Goal: Information Seeking & Learning: Learn about a topic

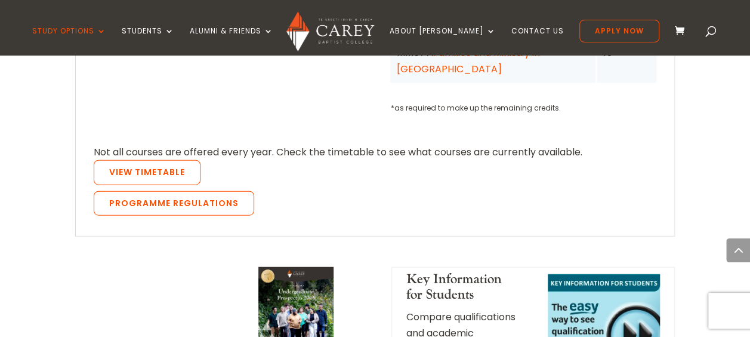
scroll to position [1254, 0]
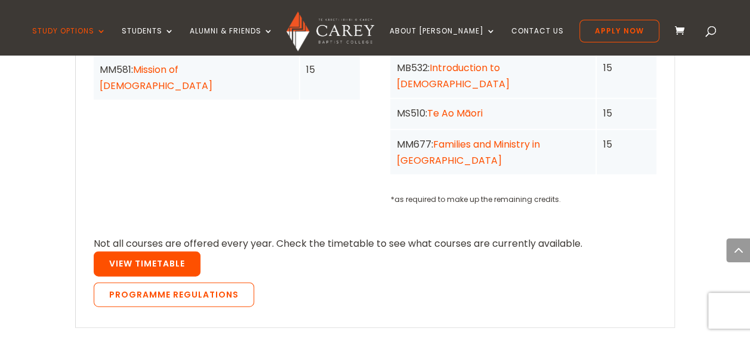
click at [165, 251] on link "View Timetable" at bounding box center [147, 263] width 107 height 25
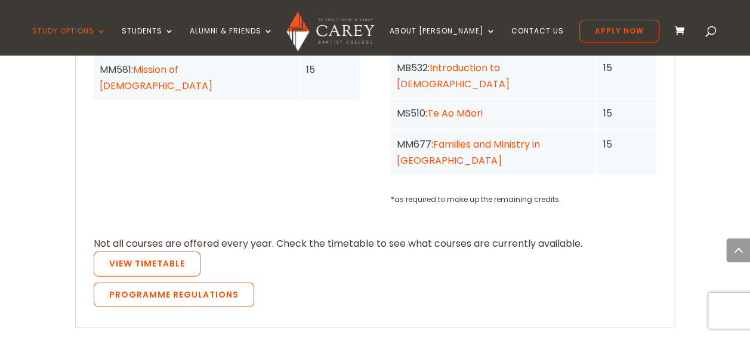
scroll to position [1373, 0]
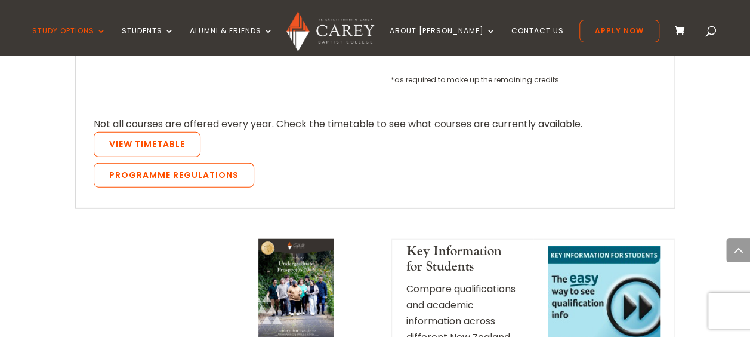
click at [75, 224] on div "Key Information for Students Compare qualifications and academic information ac…" at bounding box center [375, 307] width 601 height 166
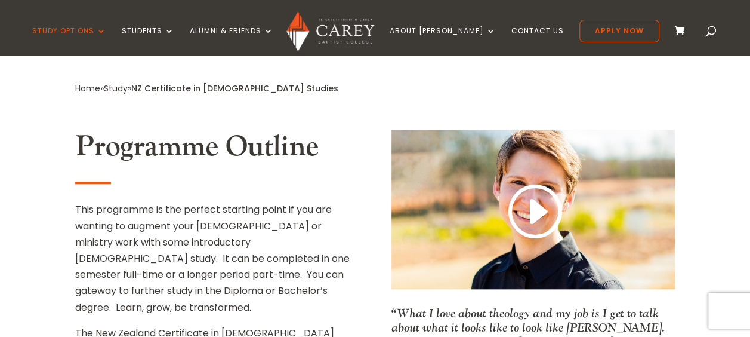
scroll to position [537, 0]
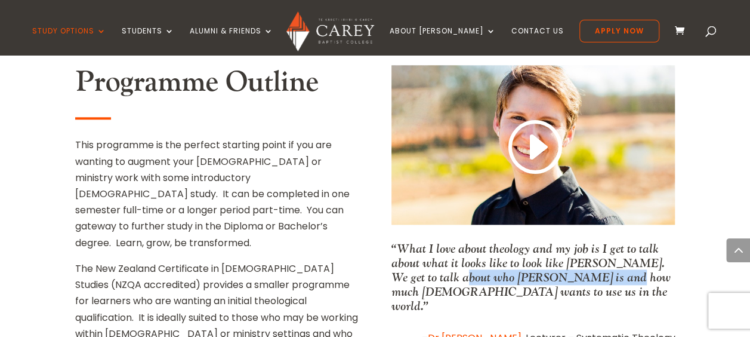
drag, startPoint x: 444, startPoint y: 217, endPoint x: 604, endPoint y: 217, distance: 160.6
click at [604, 241] on p "“What I love about theology and my job is I get to talk about what it looks lik…" at bounding box center [534, 277] width 284 height 72
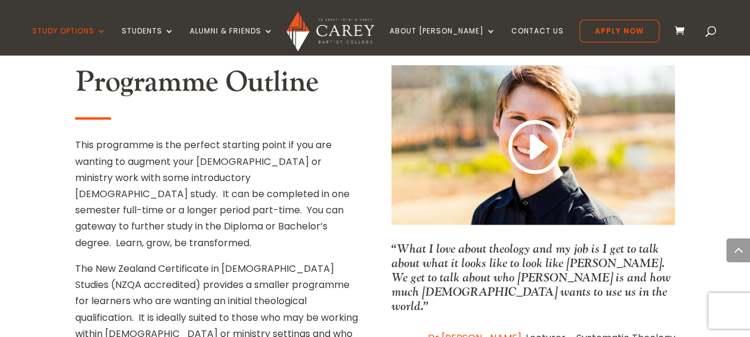
drag, startPoint x: 604, startPoint y: 217, endPoint x: 553, endPoint y: 235, distance: 54.6
click at [553, 241] on p "“What I love about theology and my job is I get to talk about what it looks lik…" at bounding box center [534, 277] width 284 height 72
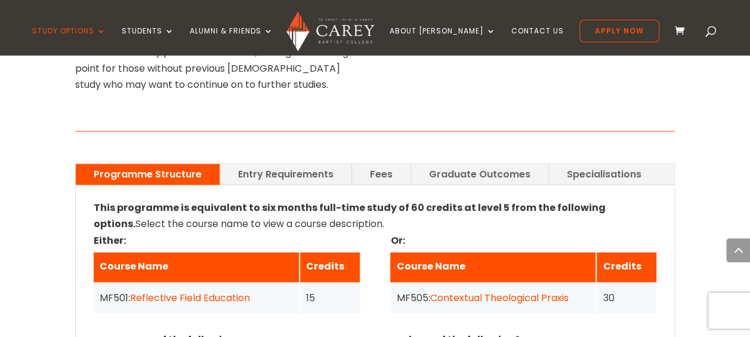
scroll to position [836, 0]
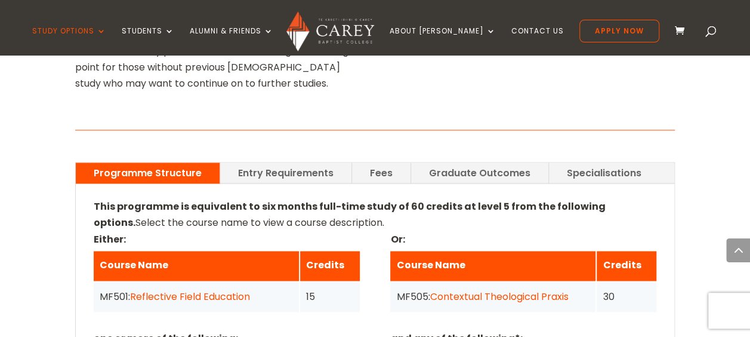
click at [286, 162] on link "Entry Requirements" at bounding box center [285, 172] width 131 height 21
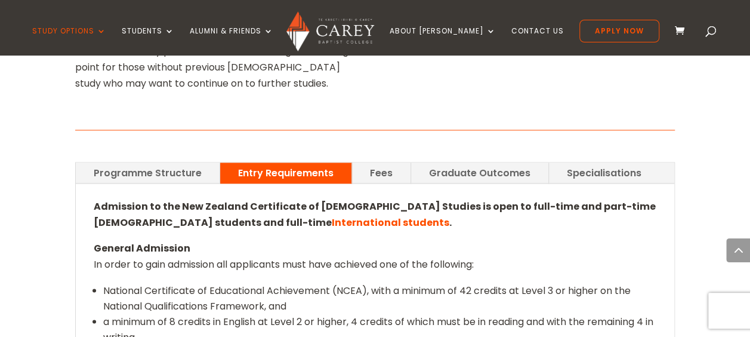
click at [344, 240] on p "General Admission In order to gain admission all applicants must have achieved …" at bounding box center [376, 261] width 564 height 42
click at [298, 240] on p "General Admission In order to gain admission all applicants must have achieved …" at bounding box center [376, 261] width 564 height 42
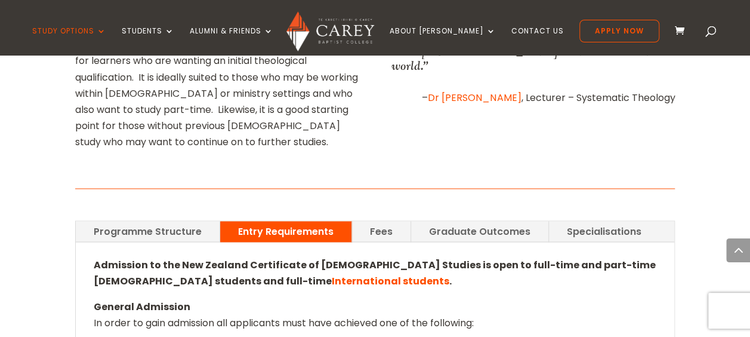
scroll to position [776, 0]
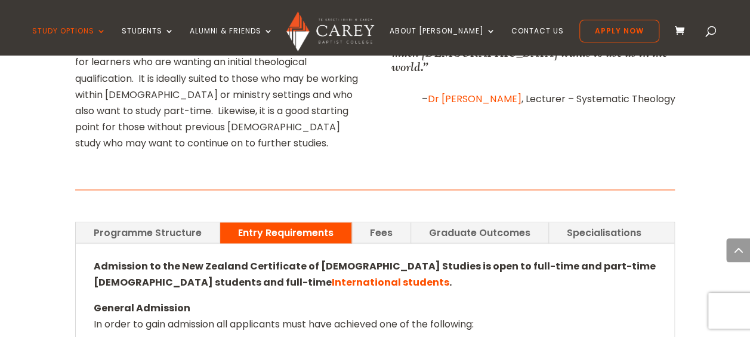
click at [378, 222] on link "Fees" at bounding box center [381, 232] width 59 height 21
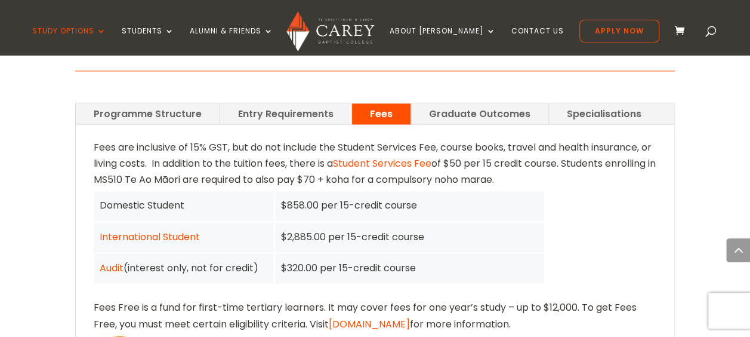
scroll to position [895, 0]
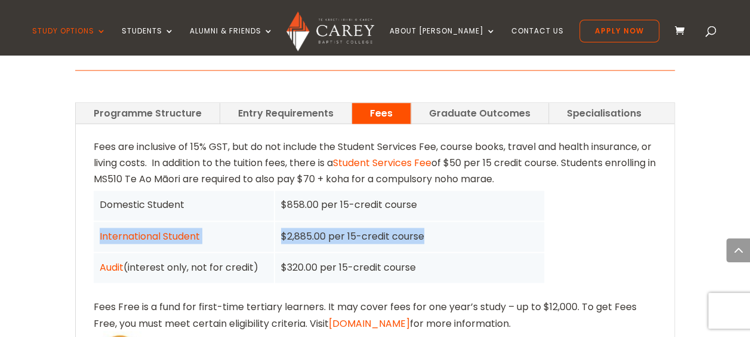
drag, startPoint x: 427, startPoint y: 164, endPoint x: 272, endPoint y: 164, distance: 154.6
click at [0, 0] on div "International Student $2,885.00 per 15-credit course" at bounding box center [0, 0] width 0 height 0
drag, startPoint x: 272, startPoint y: 164, endPoint x: 395, endPoint y: 247, distance: 148.2
click at [395, 316] on link "feesfree.govt.nz" at bounding box center [369, 323] width 81 height 14
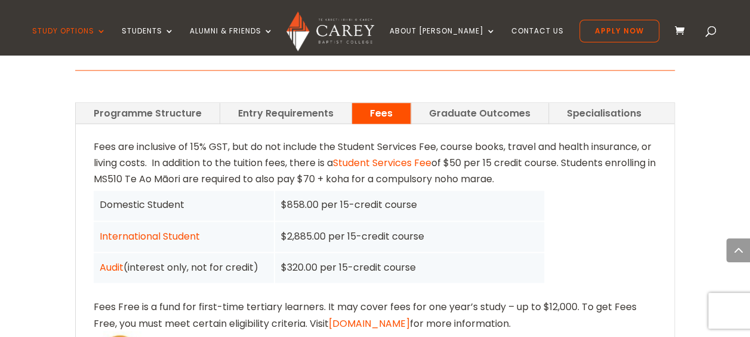
click at [413, 273] on div "Fees are inclusive of 15% GST, but do not include the Student Services Fee, cou…" at bounding box center [376, 278] width 564 height 281
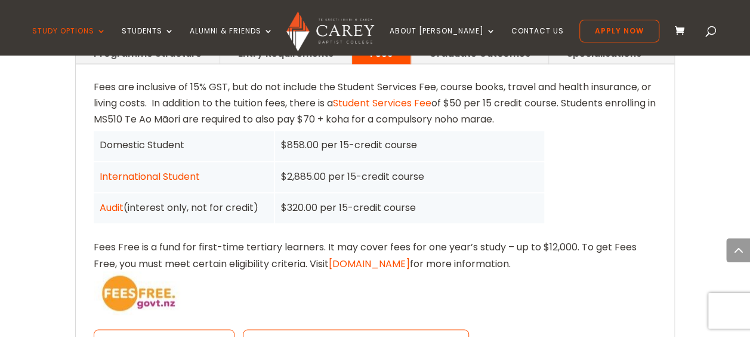
click at [264, 205] on div "Fees are inclusive of 15% GST, but do not include the Student Services Fee, cou…" at bounding box center [376, 219] width 564 height 281
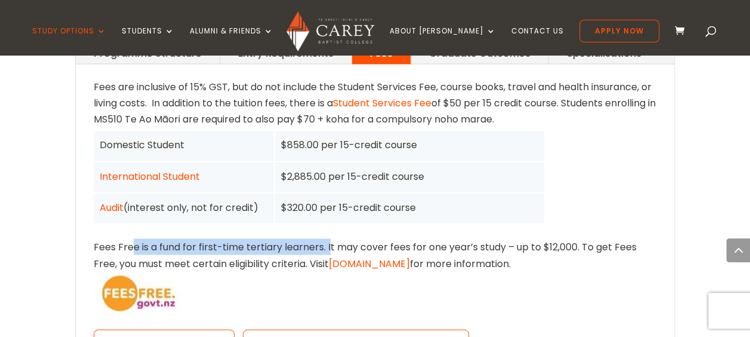
drag, startPoint x: 130, startPoint y: 170, endPoint x: 330, endPoint y: 178, distance: 200.1
click at [330, 178] on div "Fees are inclusive of 15% GST, but do not include the Student Services Fee, cou…" at bounding box center [376, 219] width 564 height 281
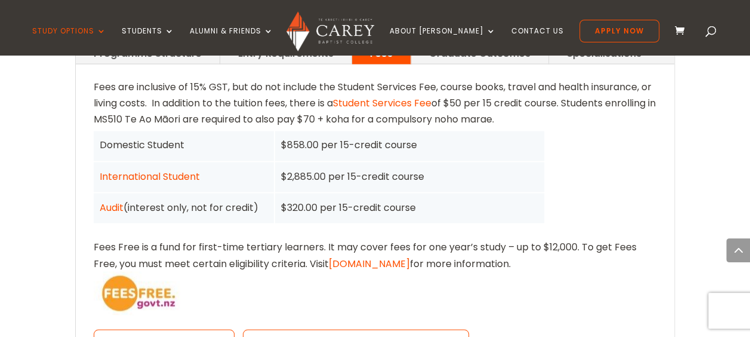
drag, startPoint x: 330, startPoint y: 178, endPoint x: 301, endPoint y: 216, distance: 47.8
click at [301, 216] on div "Fees are inclusive of 15% GST, but do not include the Student Services Fee, cou…" at bounding box center [376, 219] width 564 height 281
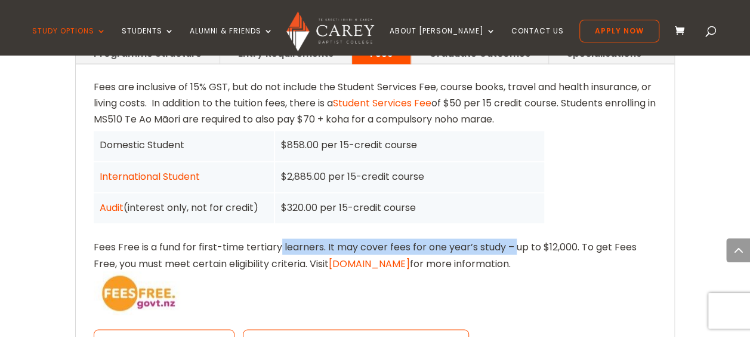
drag, startPoint x: 278, startPoint y: 174, endPoint x: 515, endPoint y: 171, distance: 236.4
click at [515, 171] on div "Fees are inclusive of 15% GST, but do not include the Student Services Fee, cou…" at bounding box center [376, 219] width 564 height 281
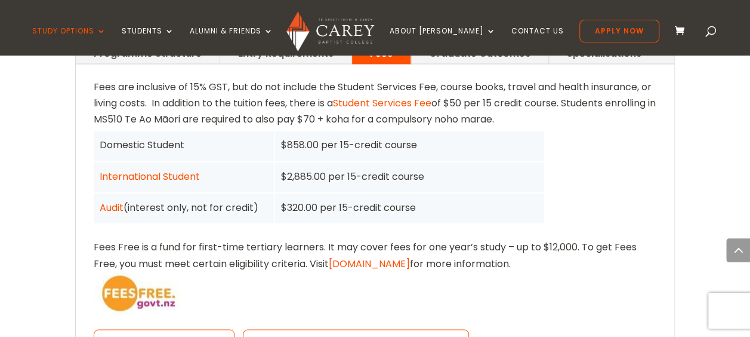
click at [280, 193] on div "Fees are inclusive of 15% GST, but do not include the Student Services Fee, cou…" at bounding box center [376, 219] width 564 height 281
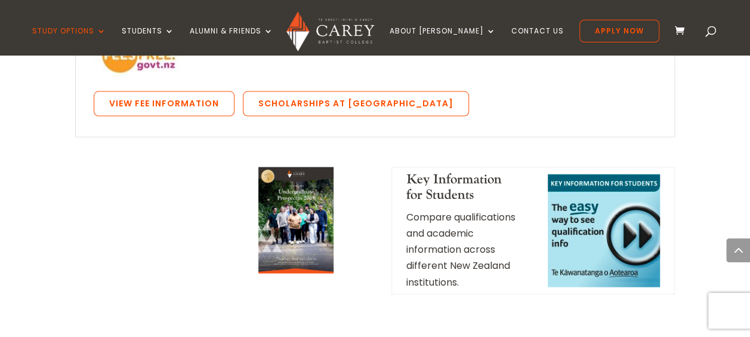
scroll to position [1075, 0]
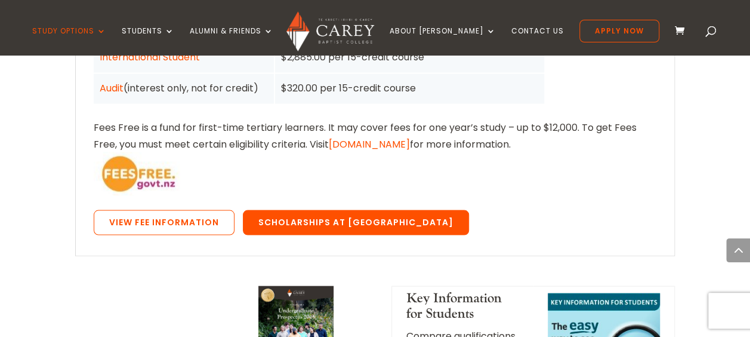
click at [308, 210] on link "Scholarships at Carey" at bounding box center [356, 222] width 226 height 25
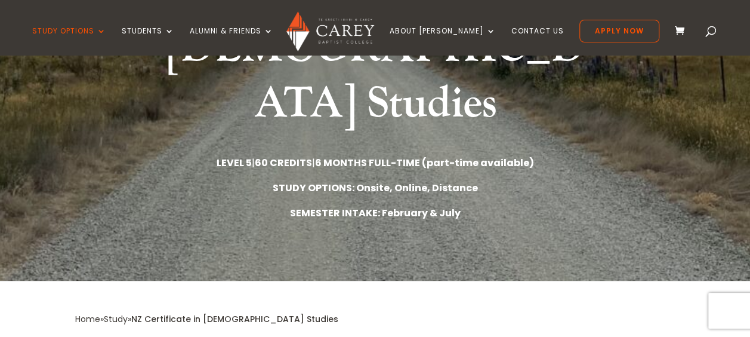
scroll to position [179, 0]
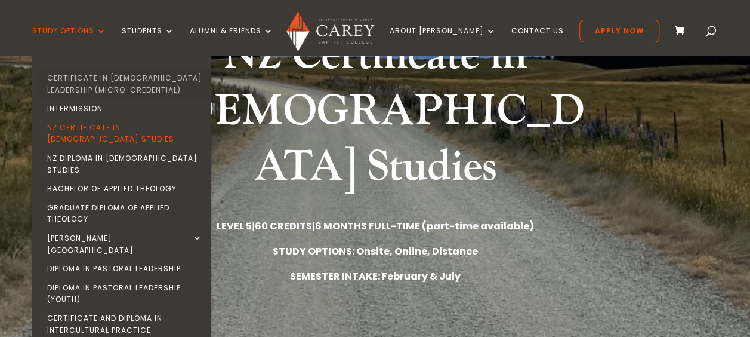
click at [133, 81] on link "Certificate in [DEMOGRAPHIC_DATA] Leadership (Micro-credential)" at bounding box center [124, 84] width 179 height 30
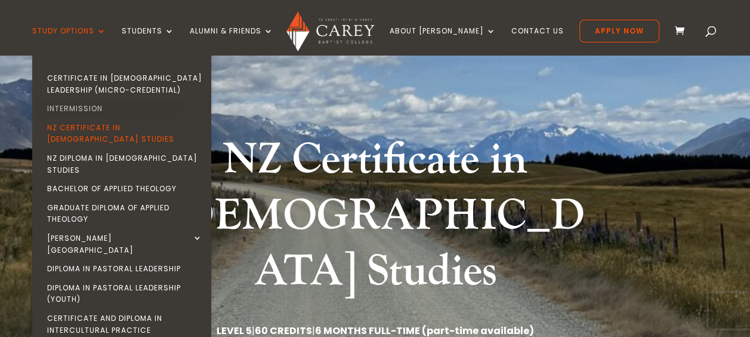
scroll to position [0, 0]
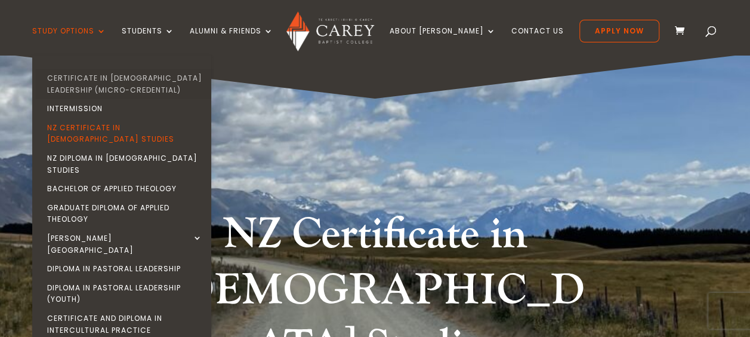
click at [109, 79] on link "Certificate in [DEMOGRAPHIC_DATA] Leadership (Micro-credential)" at bounding box center [124, 84] width 179 height 30
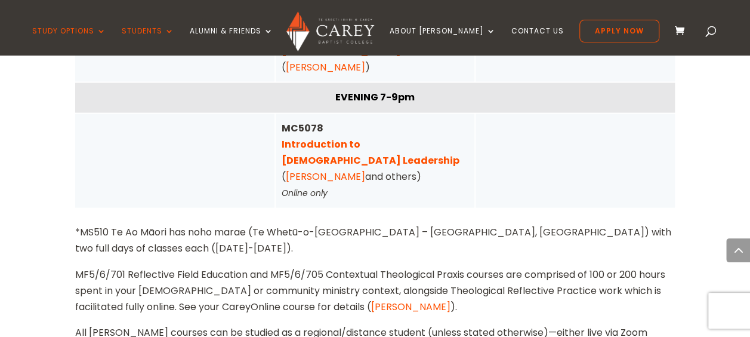
scroll to position [1313, 0]
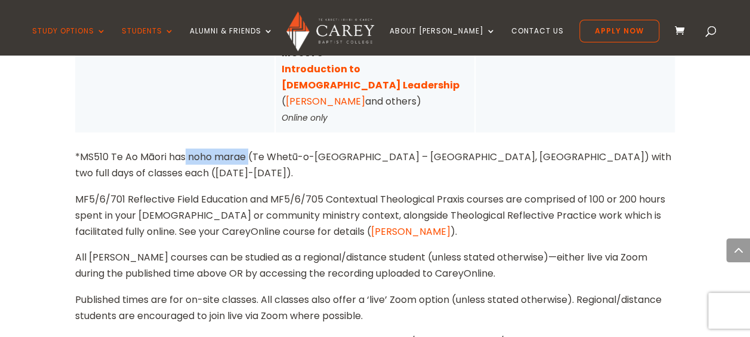
drag, startPoint x: 186, startPoint y: 124, endPoint x: 252, endPoint y: 126, distance: 65.7
click at [252, 149] on p "*MS510 Te Ao Māori has noho marae (Te Whetū-o-[GEOGRAPHIC_DATA] – [GEOGRAPHIC_D…" at bounding box center [375, 165] width 601 height 32
drag, startPoint x: 252, startPoint y: 126, endPoint x: 172, endPoint y: 157, distance: 85.8
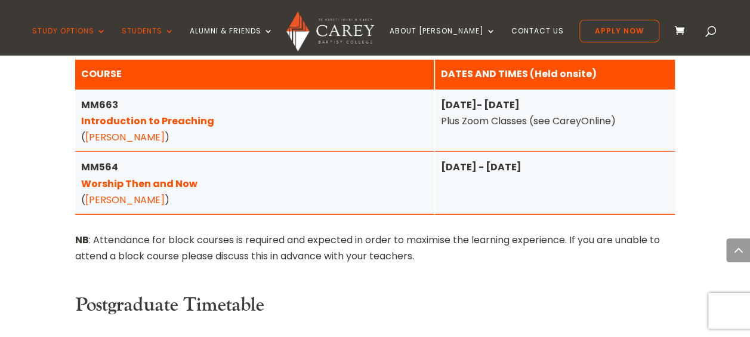
scroll to position [1791, 0]
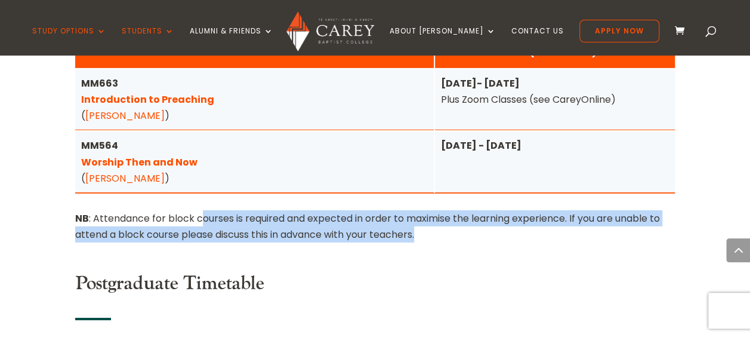
drag, startPoint x: 199, startPoint y: 187, endPoint x: 427, endPoint y: 198, distance: 227.7
click at [427, 210] on div "NB : Attendance for block courses is required and expected in order to maximise…" at bounding box center [375, 226] width 601 height 32
drag, startPoint x: 427, startPoint y: 198, endPoint x: 365, endPoint y: 205, distance: 62.5
click at [365, 210] on div "NB : Attendance for block courses is required and expected in order to maximise…" at bounding box center [375, 226] width 601 height 32
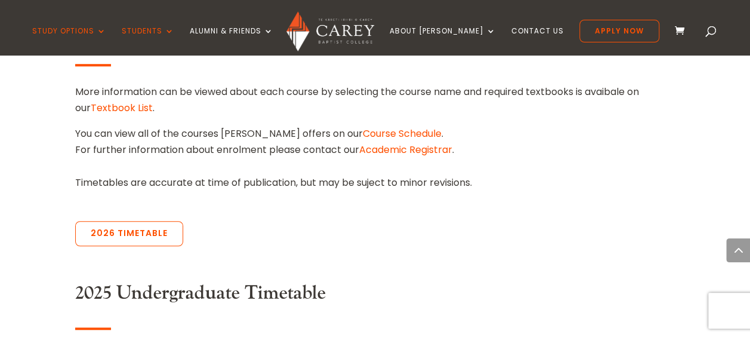
scroll to position [657, 0]
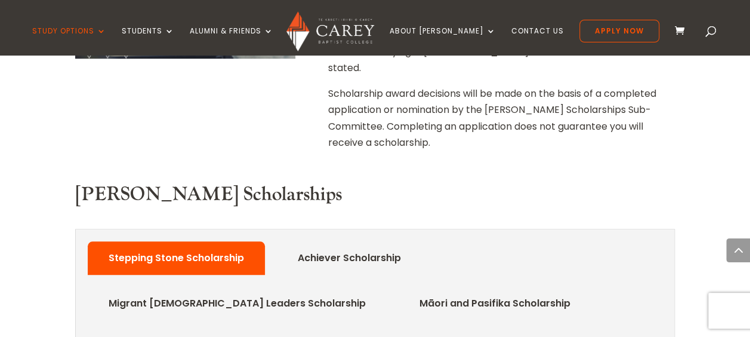
scroll to position [537, 0]
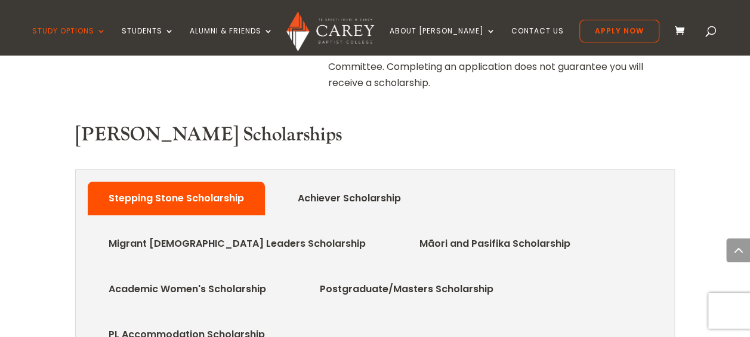
click at [384, 232] on link "Migrant Church Leaders Scholarship" at bounding box center [237, 244] width 293 height 24
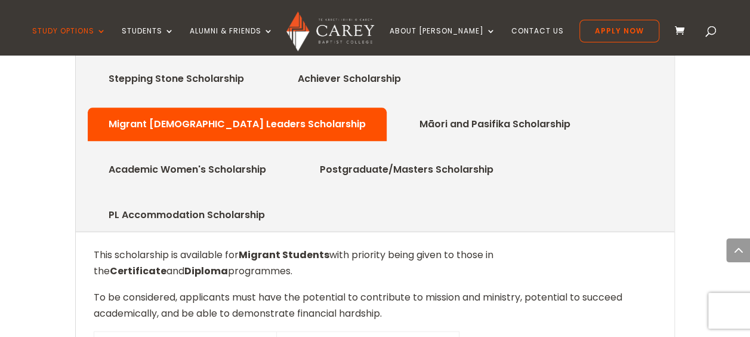
scroll to position [716, 0]
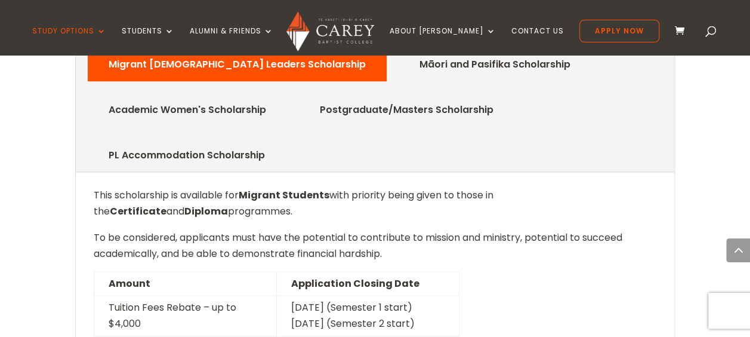
click at [282, 229] on p "To be considered, applicants must have the potential to contribute to mission a…" at bounding box center [376, 250] width 564 height 42
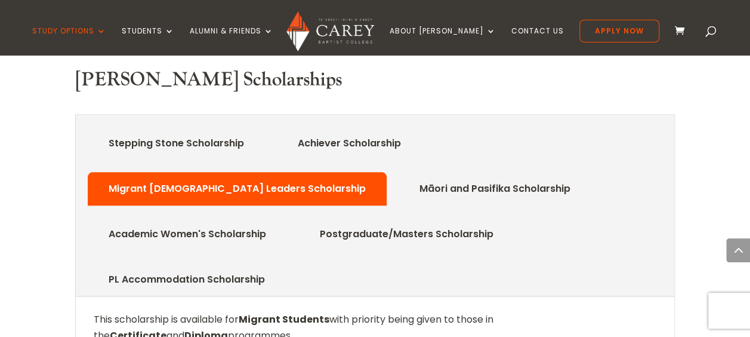
scroll to position [537, 0]
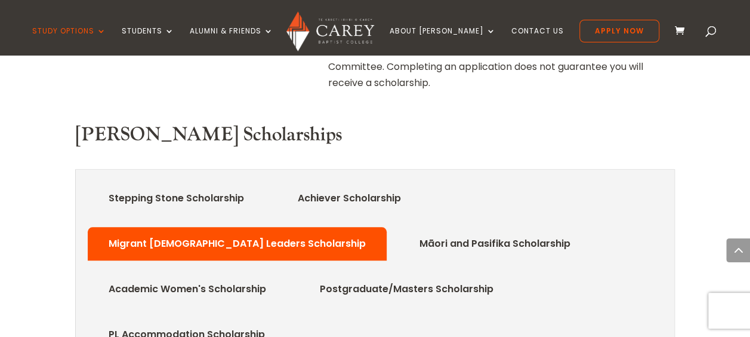
click at [283, 322] on link "PL Accommodation Scholarship" at bounding box center [187, 334] width 192 height 24
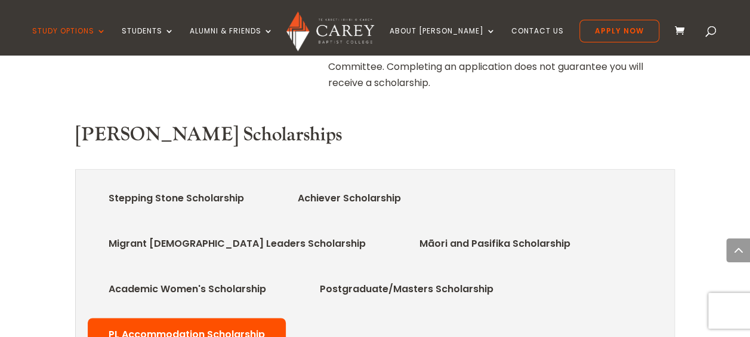
click at [302, 277] on link "Postgraduate/Masters Scholarship" at bounding box center [407, 289] width 210 height 24
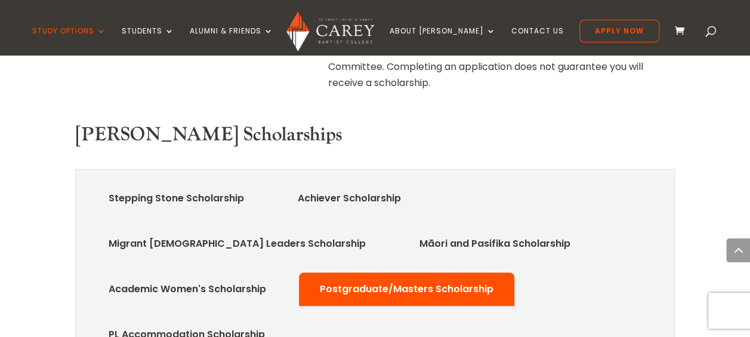
click at [384, 232] on link "Migrant Church Leaders Scholarship" at bounding box center [237, 244] width 293 height 24
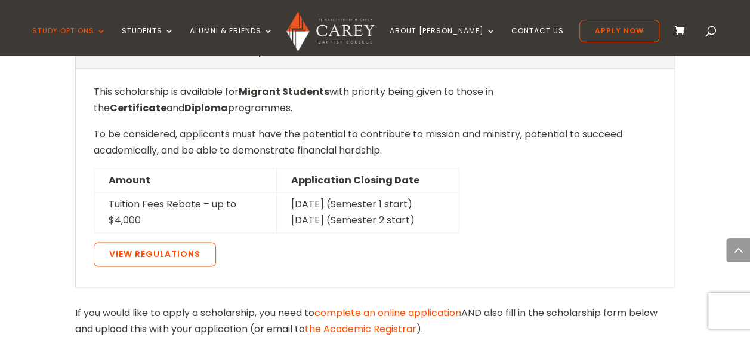
scroll to position [836, 0]
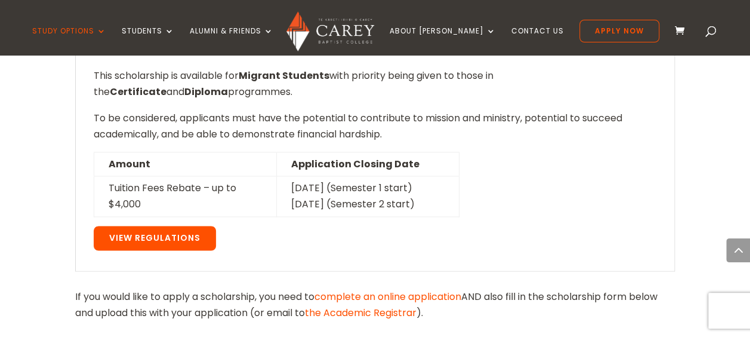
click at [174, 226] on link "View Regulations" at bounding box center [155, 238] width 122 height 25
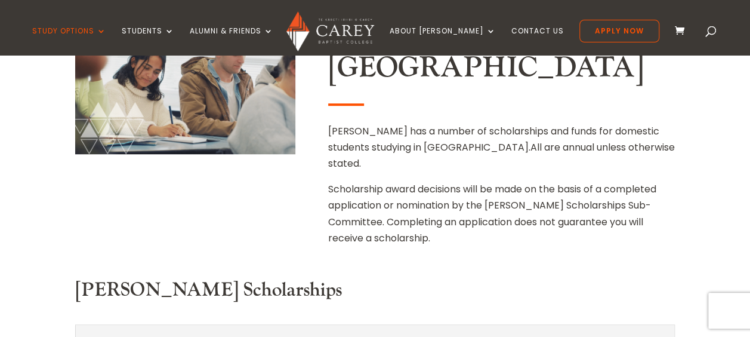
scroll to position [0, 0]
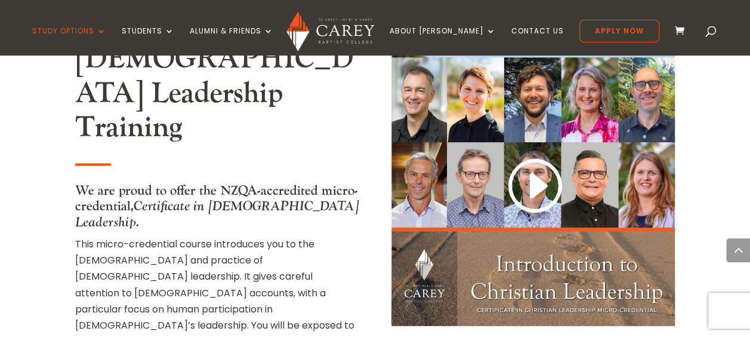
scroll to position [716, 0]
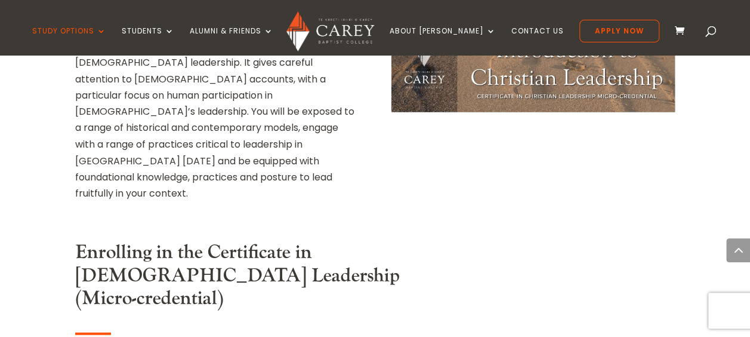
scroll to position [1015, 0]
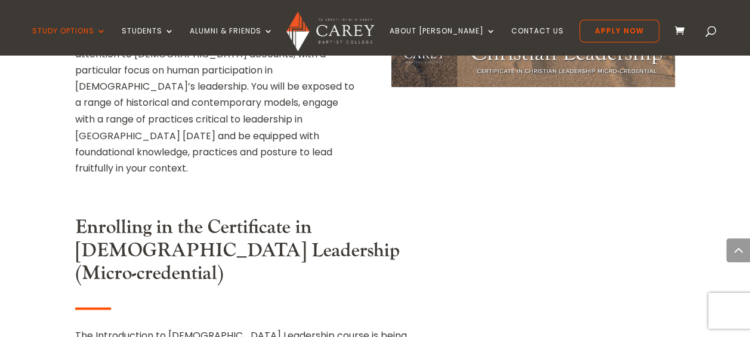
drag, startPoint x: 98, startPoint y: 188, endPoint x: 256, endPoint y: 188, distance: 158.2
drag, startPoint x: 256, startPoint y: 188, endPoint x: 225, endPoint y: 203, distance: 34.4
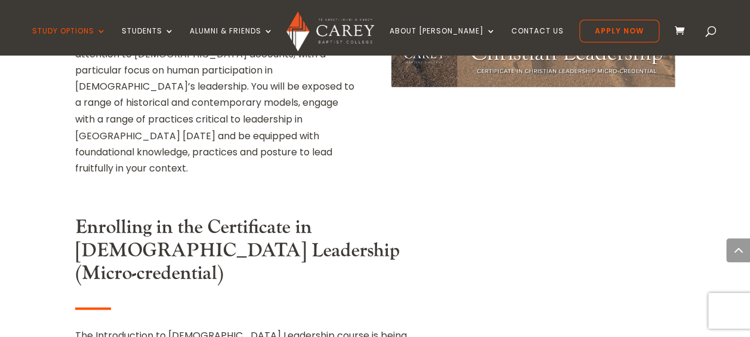
drag, startPoint x: 81, startPoint y: 193, endPoint x: 273, endPoint y: 193, distance: 191.6
drag, startPoint x: 273, startPoint y: 193, endPoint x: 236, endPoint y: 216, distance: 43.4
drag, startPoint x: 236, startPoint y: 216, endPoint x: 142, endPoint y: 204, distance: 94.4
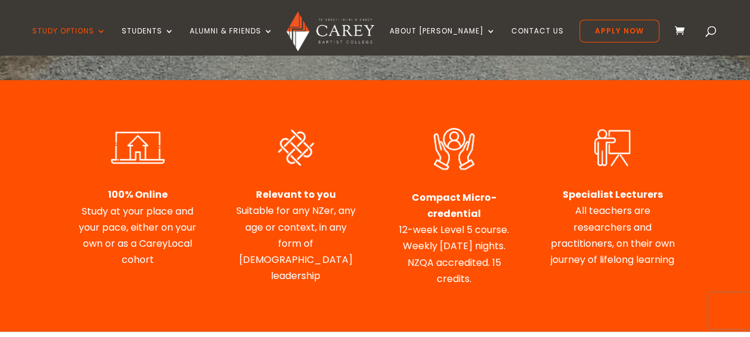
scroll to position [418, 0]
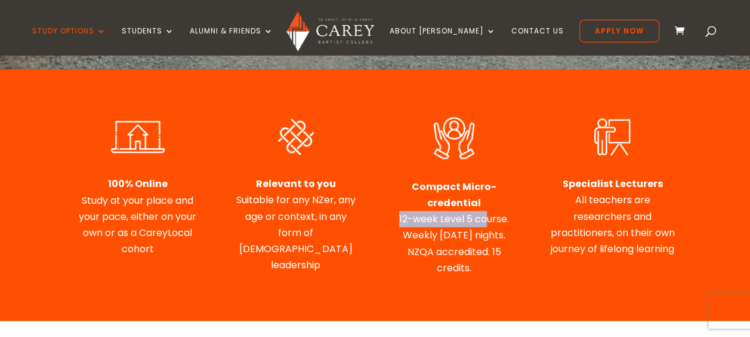
drag, startPoint x: 396, startPoint y: 161, endPoint x: 484, endPoint y: 170, distance: 88.2
click at [484, 178] on div "Compact Micro-credential 12-week Level 5 course. Weekly Tuesday nights. NZQA ac…" at bounding box center [454, 226] width 125 height 97
drag, startPoint x: 484, startPoint y: 170, endPoint x: 447, endPoint y: 188, distance: 41.1
click at [447, 188] on div "Compact Micro-credential 12-week Level 5 course. Weekly Tuesday nights. NZQA ac…" at bounding box center [454, 226] width 125 height 97
click at [441, 180] on strong "Compact Micro-credential" at bounding box center [454, 195] width 85 height 30
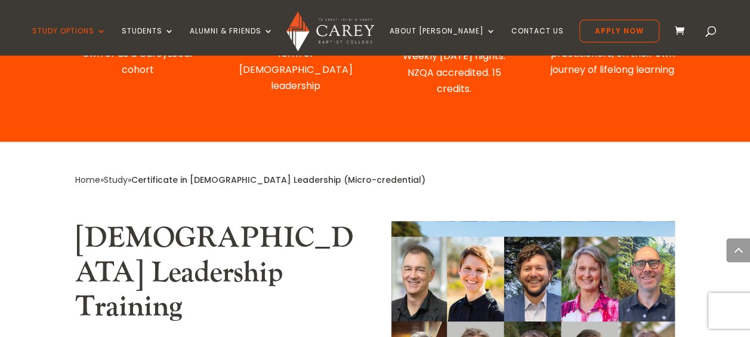
scroll to position [776, 0]
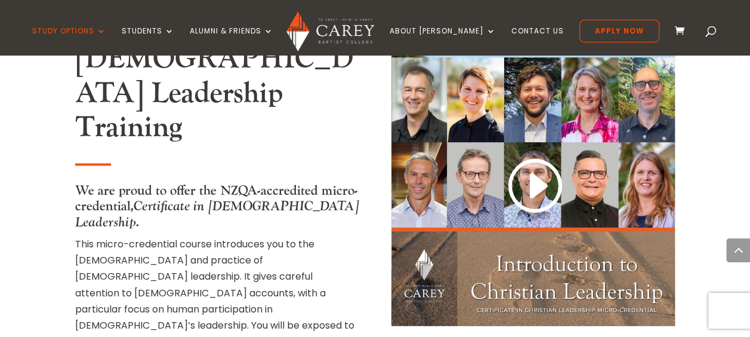
click at [214, 236] on p "This micro-credential course introduces you to the theology and practice of Chr…" at bounding box center [217, 325] width 284 height 178
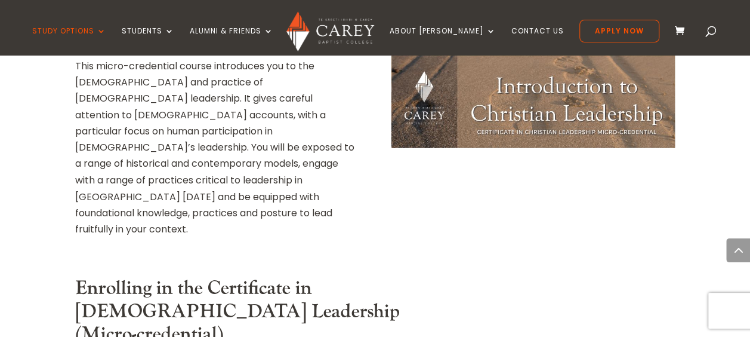
scroll to position [955, 0]
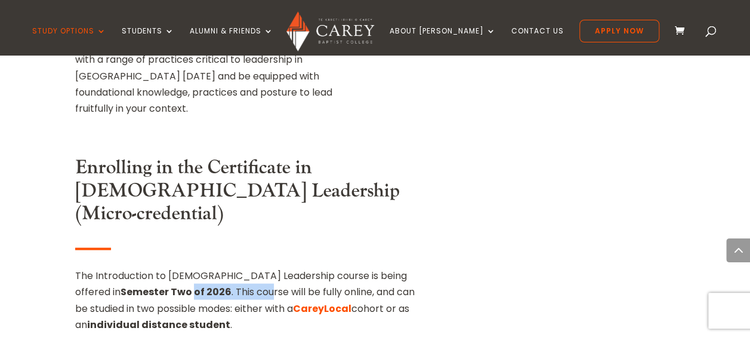
drag, startPoint x: 147, startPoint y: 125, endPoint x: 223, endPoint y: 125, distance: 76.4
click at [223, 267] on p "The Introduction to Christian Leadership course is being offered in Semester Tw…" at bounding box center [248, 304] width 347 height 75
drag, startPoint x: 223, startPoint y: 125, endPoint x: 241, endPoint y: 148, distance: 29.0
click at [241, 267] on p "The Introduction to Christian Leadership course is being offered in Semester Tw…" at bounding box center [248, 304] width 347 height 75
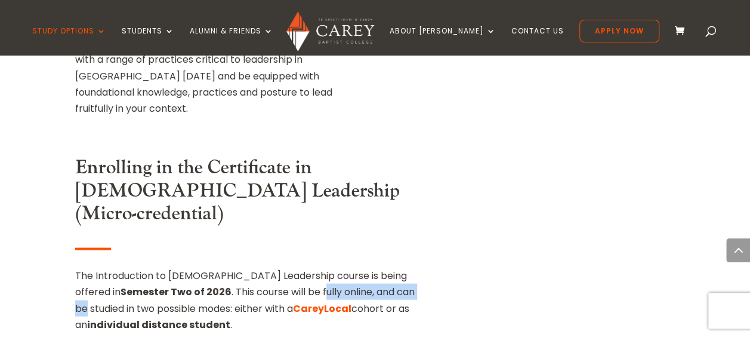
drag, startPoint x: 278, startPoint y: 128, endPoint x: 393, endPoint y: 127, distance: 115.8
click at [393, 267] on p "The Introduction to Christian Leadership course is being offered in Semester Tw…" at bounding box center [248, 304] width 347 height 75
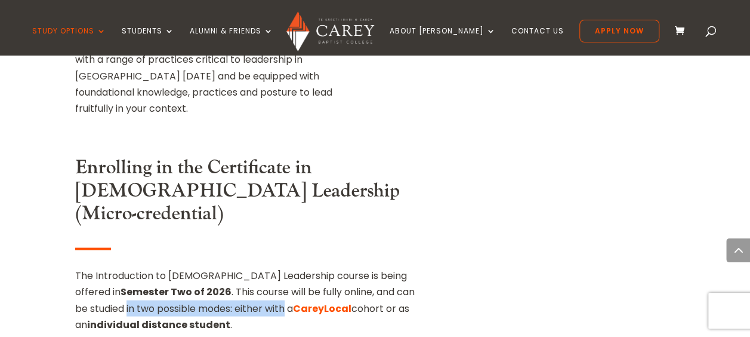
drag, startPoint x: 114, startPoint y: 144, endPoint x: 271, endPoint y: 153, distance: 157.2
click at [271, 267] on p "The Introduction to Christian Leadership course is being offered in Semester Tw…" at bounding box center [248, 304] width 347 height 75
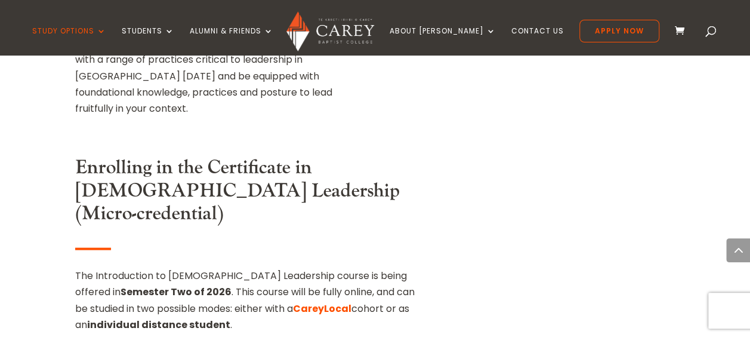
drag, startPoint x: 271, startPoint y: 153, endPoint x: 283, endPoint y: 164, distance: 16.1
click at [283, 267] on p "The Introduction to Christian Leadership course is being offered in Semester Tw…" at bounding box center [248, 304] width 347 height 75
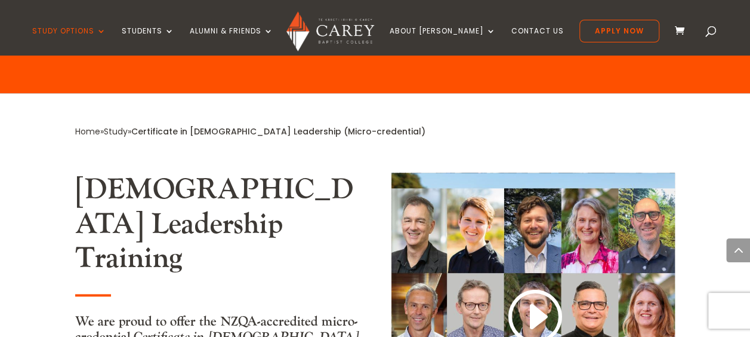
scroll to position [597, 0]
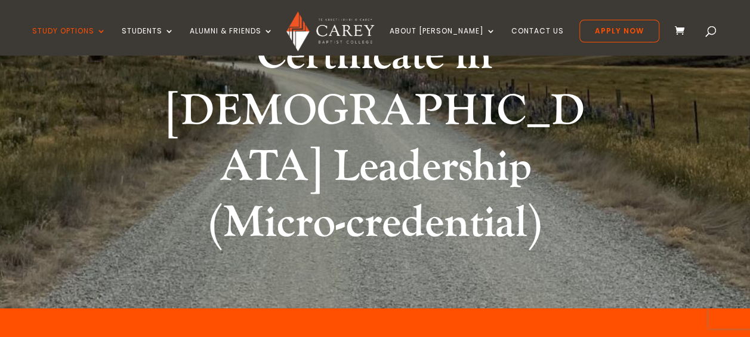
scroll to position [418, 0]
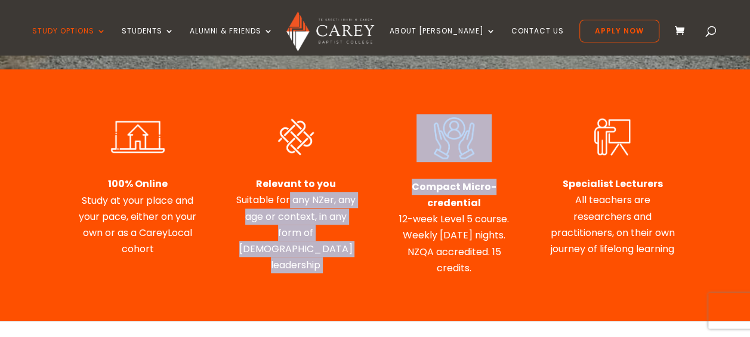
drag, startPoint x: 290, startPoint y: 137, endPoint x: 375, endPoint y: 141, distance: 85.5
click at [375, 141] on div "100% Online Study at your place and your pace, either on your own or as a Carey…" at bounding box center [375, 195] width 601 height 192
click at [314, 193] on span "Suitable for any NZer, any age or context, in any form of Christian leadership" at bounding box center [295, 232] width 119 height 79
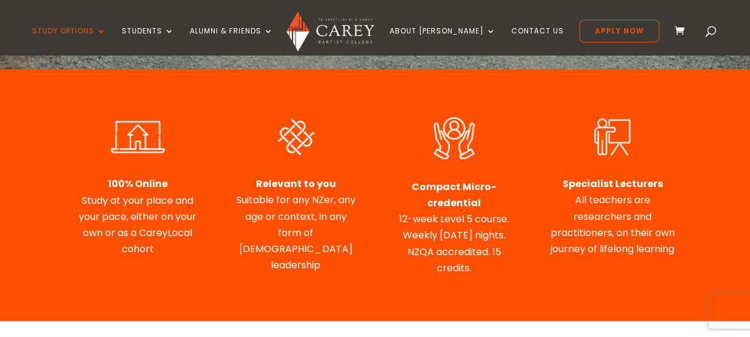
click at [133, 193] on span "Study at your place and your pace, either on your own or as a CareyLocal cohort" at bounding box center [138, 224] width 118 height 63
click at [640, 176] on p "Specialist Lecturers All teachers are researchers and practitioners, on their o…" at bounding box center [612, 216] width 125 height 81
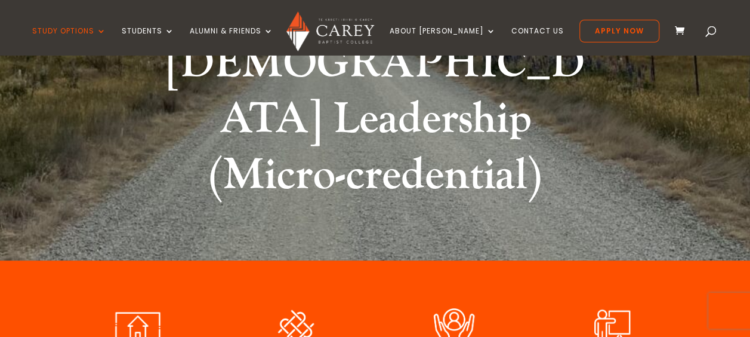
scroll to position [0, 0]
